Goal: Information Seeking & Learning: Find contact information

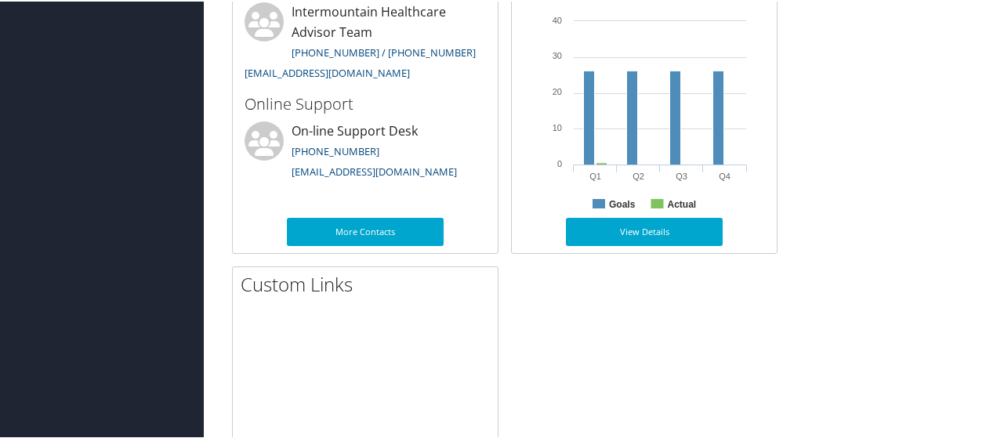
scroll to position [610, 0]
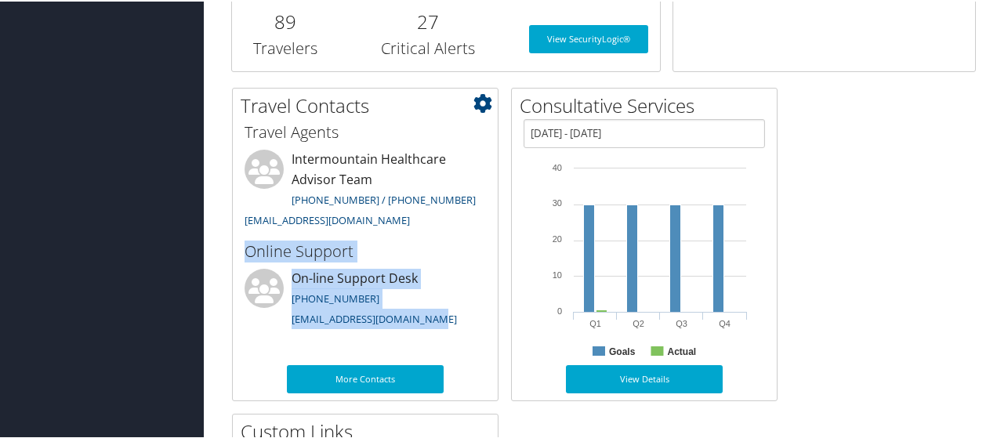
drag, startPoint x: 244, startPoint y: 245, endPoint x: 430, endPoint y: 316, distance: 199.8
click at [430, 316] on div "Online Support On-line Support Desk [PHONE_NUMBER] [EMAIL_ADDRESS][DOMAIN_NAME]" at bounding box center [365, 283] width 265 height 95
copy div "Online Support On-line Support Desk [PHONE_NUMBER] [EMAIL_ADDRESS][DOMAIN_NAME]"
